Goal: Transaction & Acquisition: Purchase product/service

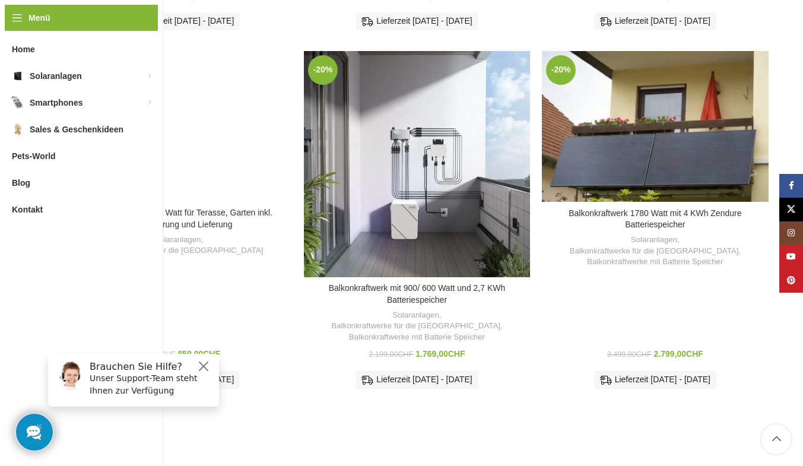
scroll to position [768, 0]
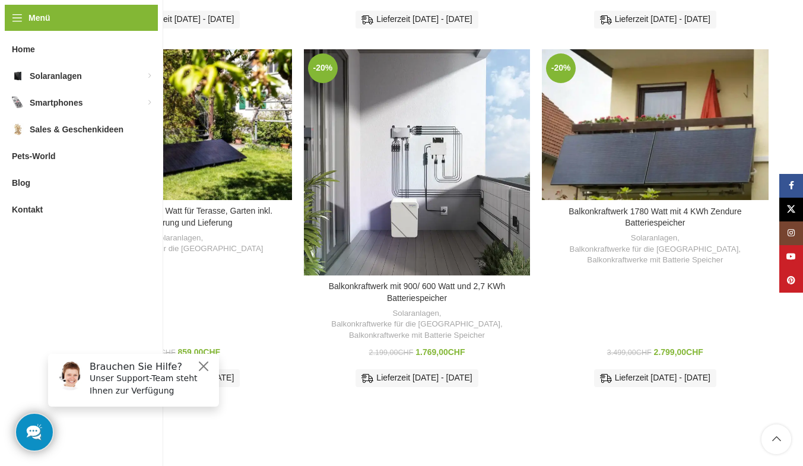
click at [427, 153] on div "Balkonkraftwerk mit 900/ 600 Watt und 2,7 KWh Batteriespeicher" at bounding box center [445, 162] width 56 height 226
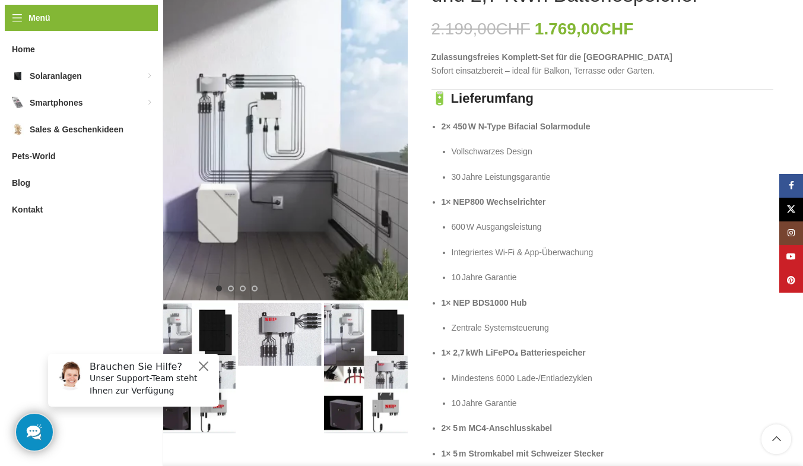
scroll to position [264, 0]
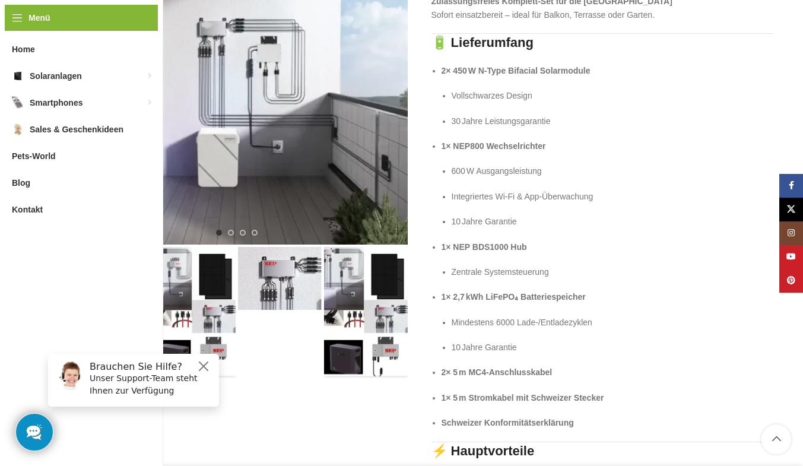
click at [250, 80] on img "1 / 4" at bounding box center [237, 74] width 342 height 342
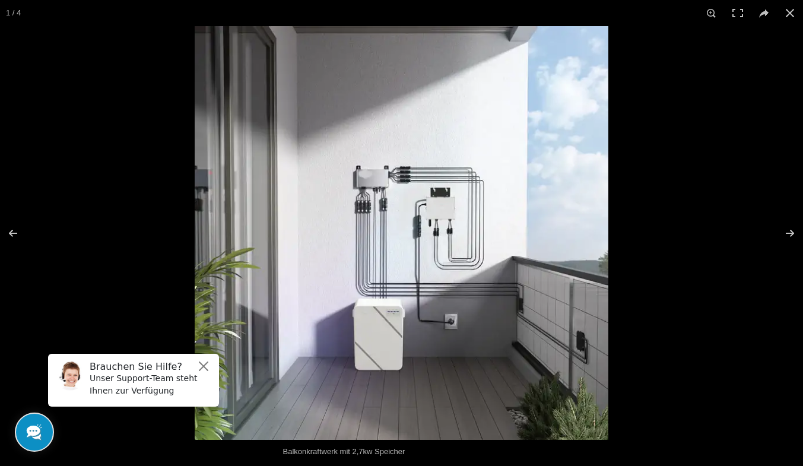
click at [786, 234] on button at bounding box center [782, 233] width 42 height 59
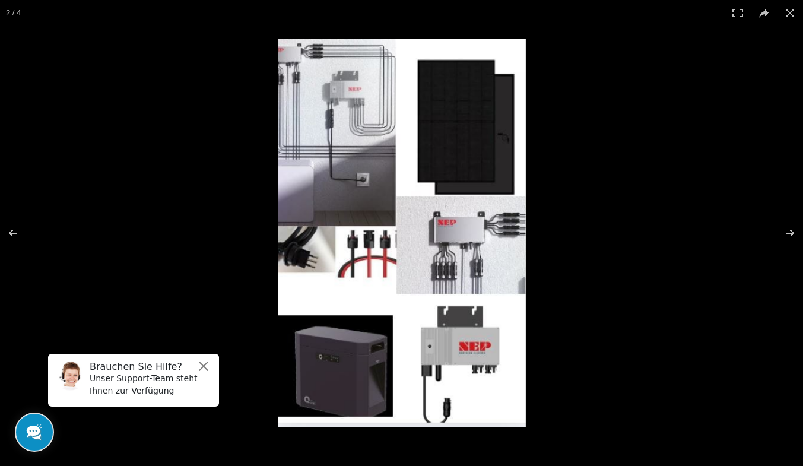
click at [793, 234] on button at bounding box center [782, 233] width 42 height 59
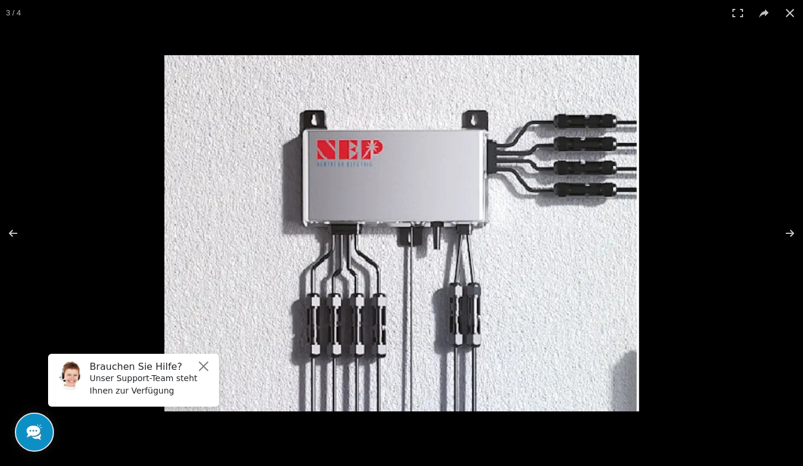
click at [793, 239] on button at bounding box center [782, 233] width 42 height 59
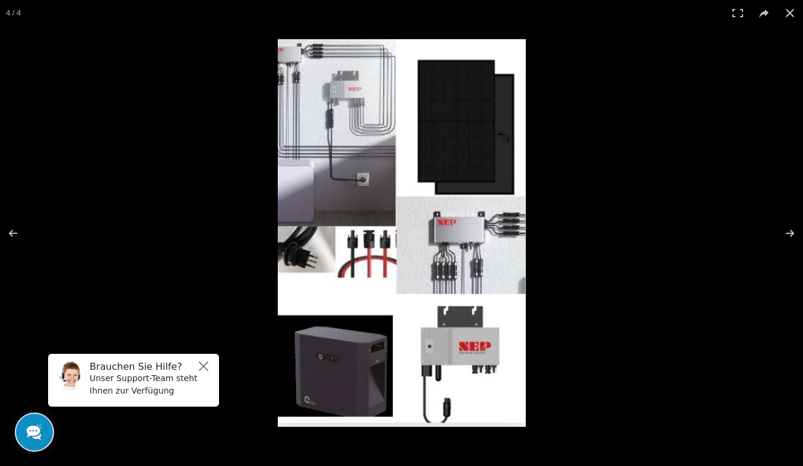
click at [794, 244] on button at bounding box center [782, 233] width 42 height 59
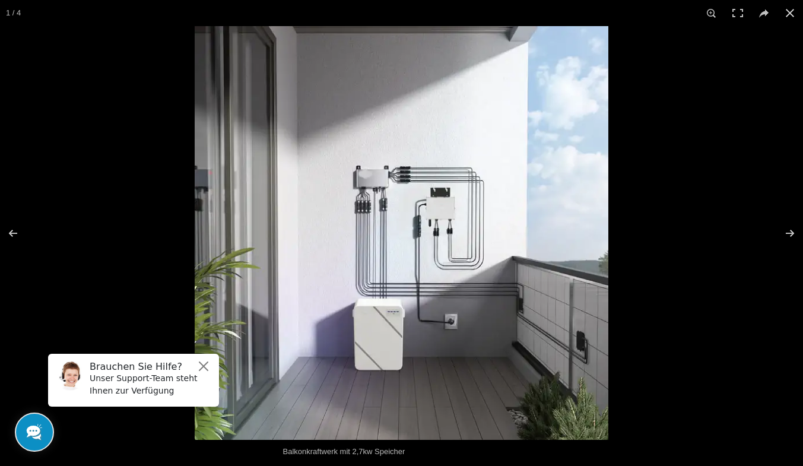
click at [795, 244] on button at bounding box center [782, 233] width 42 height 59
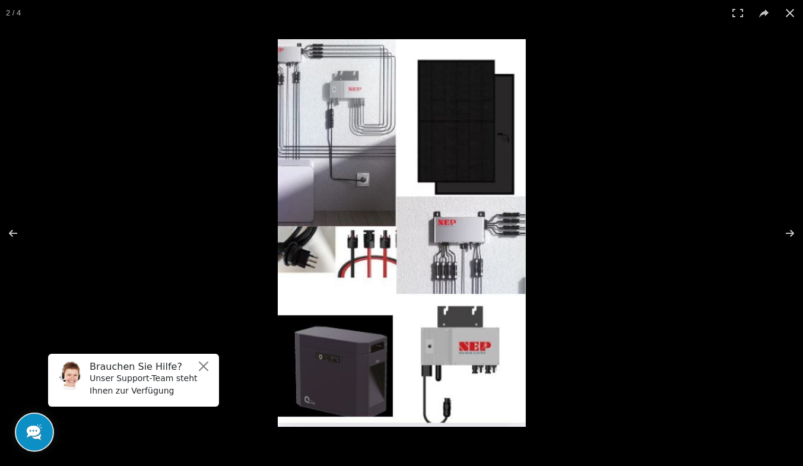
click at [795, 249] on button at bounding box center [782, 233] width 42 height 59
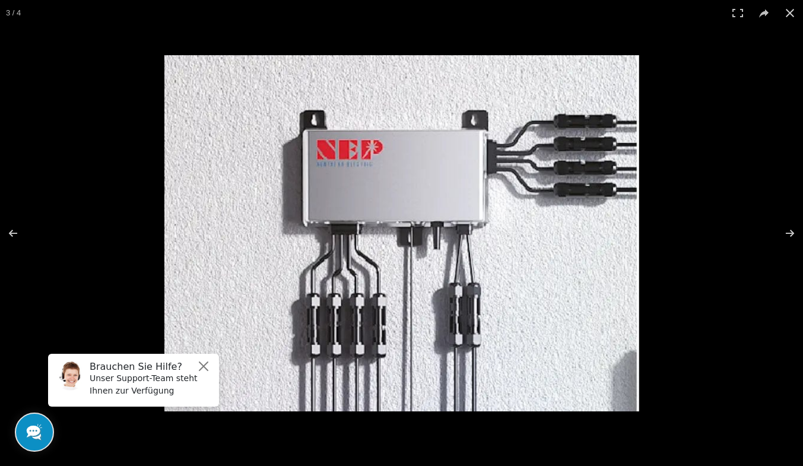
click at [795, 247] on button at bounding box center [782, 233] width 42 height 59
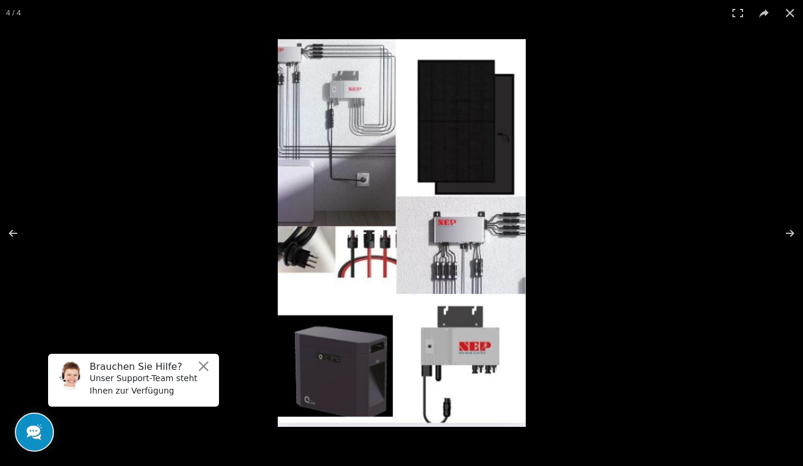
click at [795, 246] on button at bounding box center [782, 233] width 42 height 59
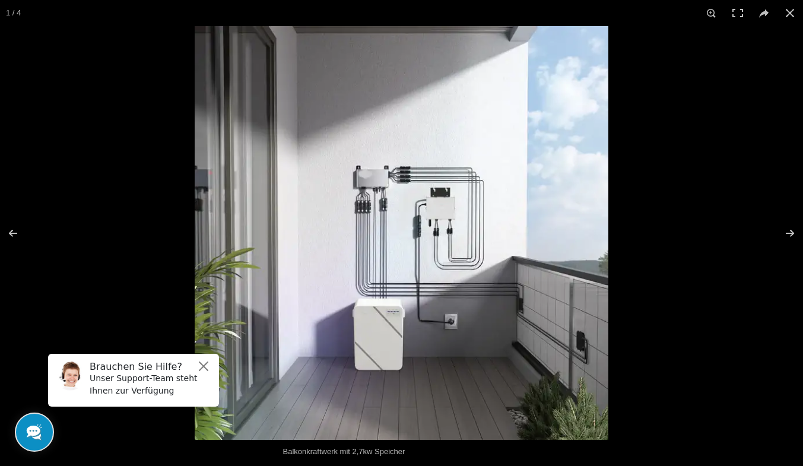
click at [795, 246] on button at bounding box center [782, 233] width 42 height 59
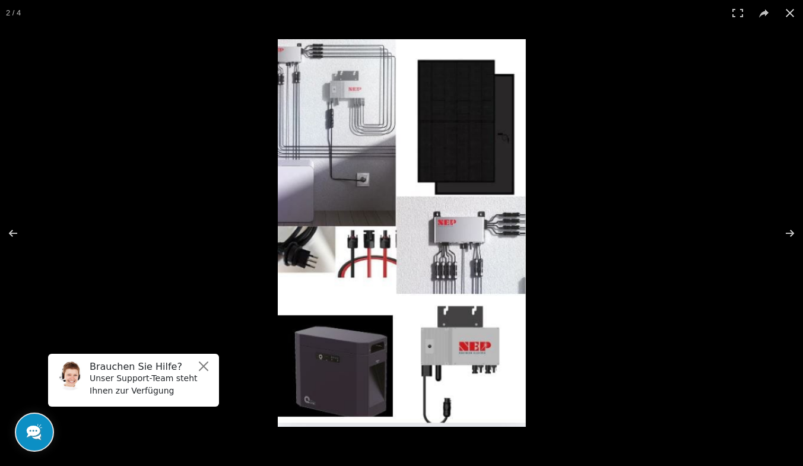
click at [793, 247] on button at bounding box center [782, 233] width 42 height 59
click at [794, 248] on button at bounding box center [782, 233] width 42 height 59
click at [795, 248] on button at bounding box center [782, 233] width 42 height 59
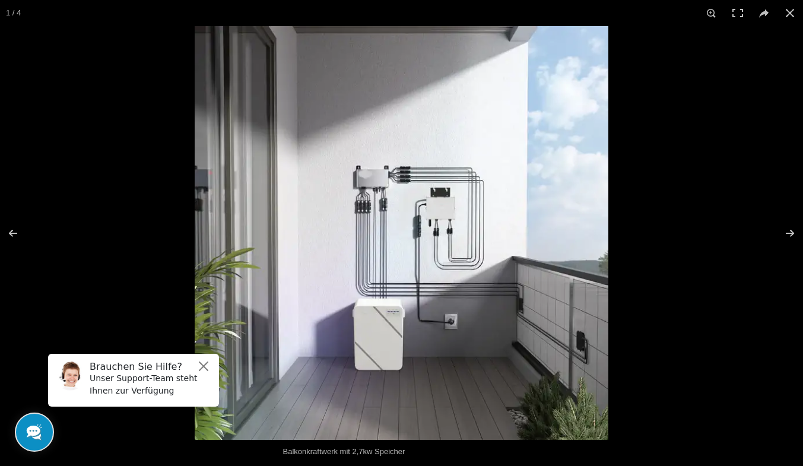
click at [796, 247] on button at bounding box center [782, 233] width 42 height 59
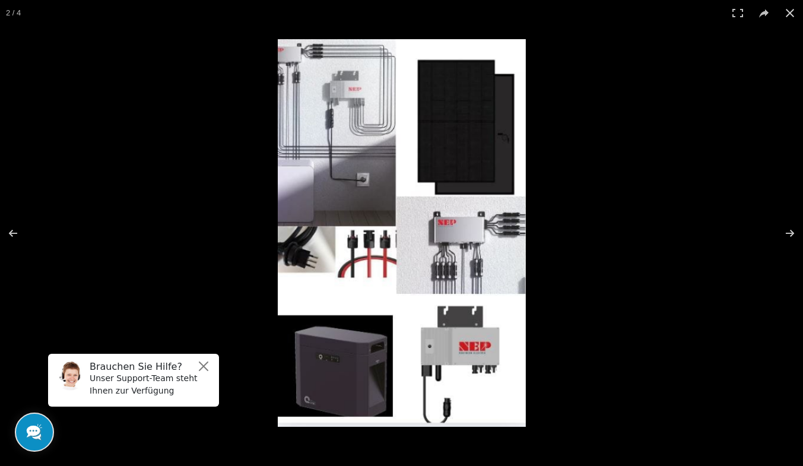
click at [796, 247] on button at bounding box center [782, 233] width 42 height 59
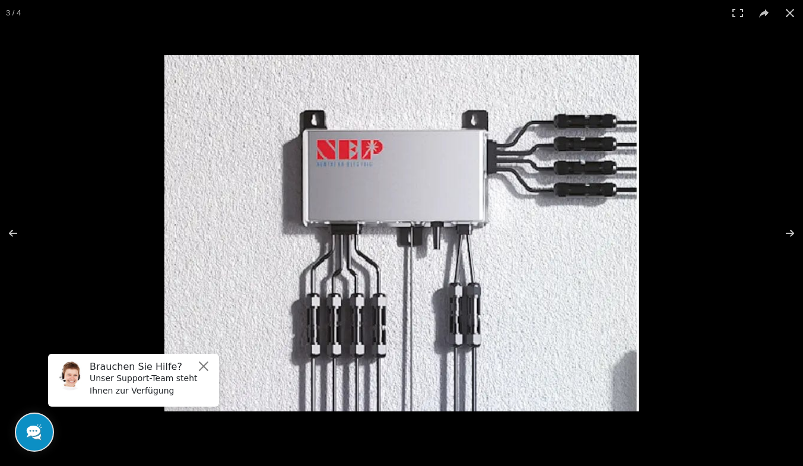
scroll to position [0, 0]
click at [793, 17] on button at bounding box center [790, 13] width 26 height 26
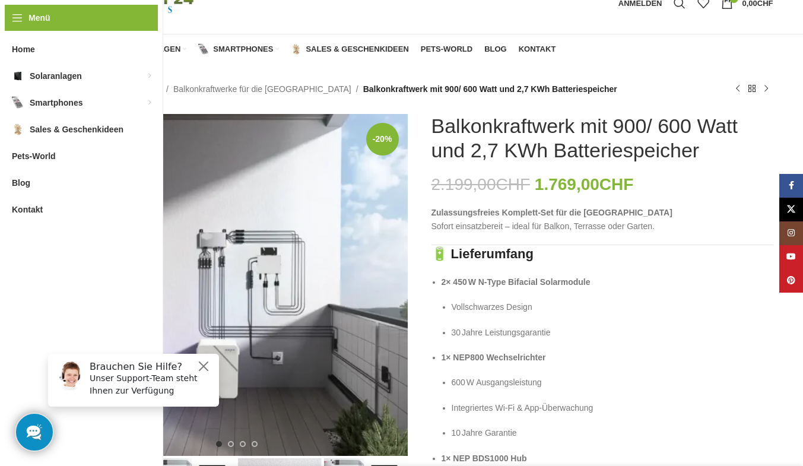
scroll to position [52, 0]
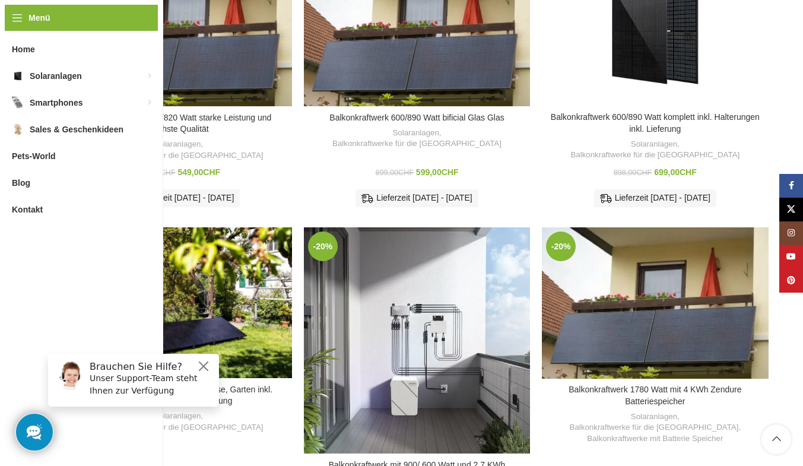
scroll to position [534, 0]
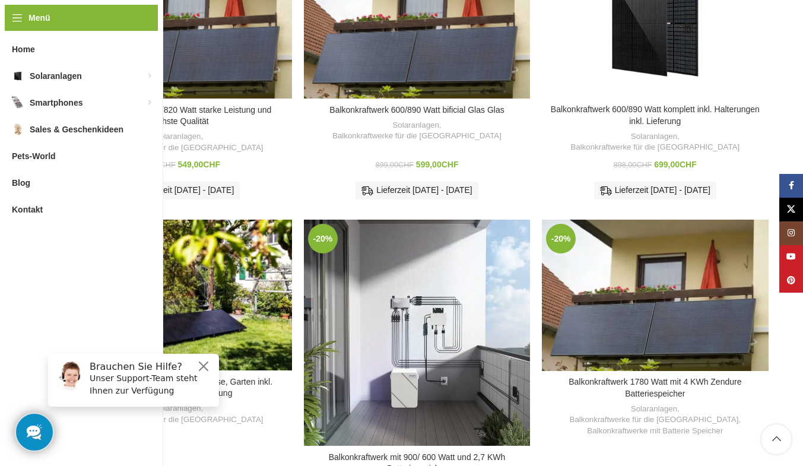
click at [706, 301] on div "Balkonkraftwerk 1780 Watt mit 4 KWh Zendure Batteriespeicher" at bounding box center [700, 295] width 45 height 151
